Goal: Transaction & Acquisition: Purchase product/service

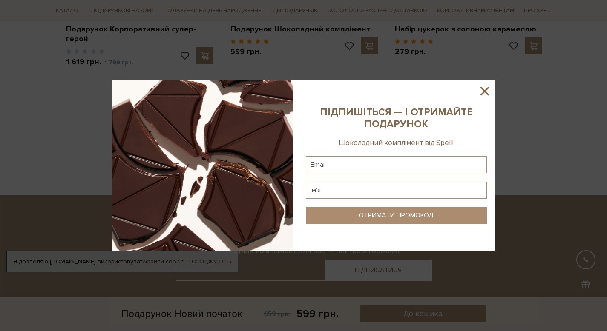
scroll to position [767, 0]
click at [490, 92] on icon at bounding box center [485, 91] width 14 height 14
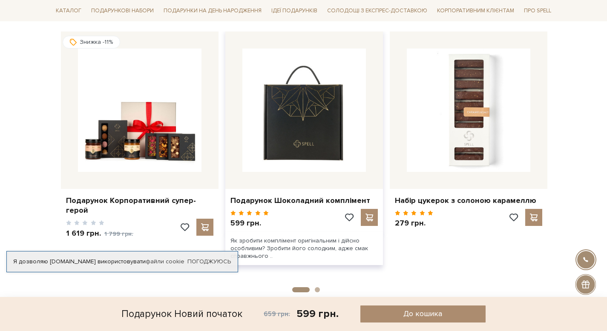
scroll to position [607, 0]
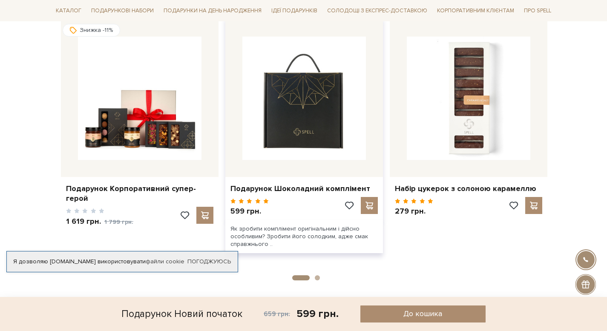
click at [287, 96] on img at bounding box center [304, 99] width 124 height 124
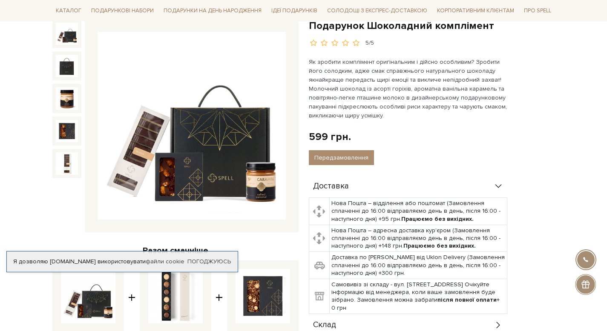
scroll to position [126, 0]
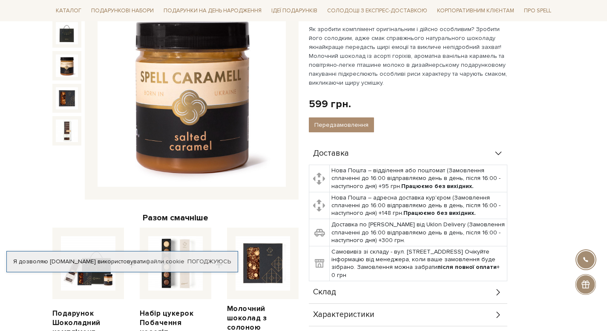
click at [72, 62] on img at bounding box center [67, 66] width 22 height 22
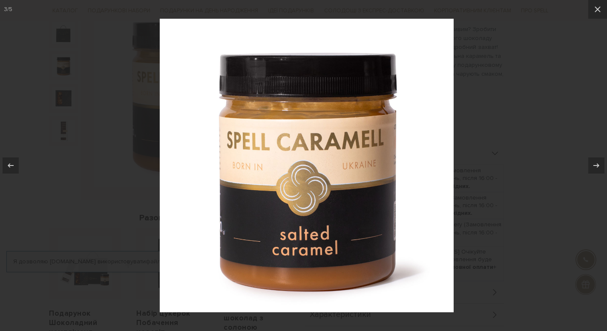
click at [76, 95] on div at bounding box center [303, 165] width 607 height 331
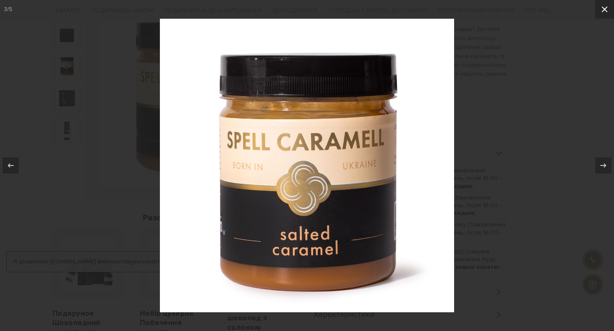
click at [607, 10] on icon at bounding box center [604, 9] width 10 height 10
